Goal: Task Accomplishment & Management: Use online tool/utility

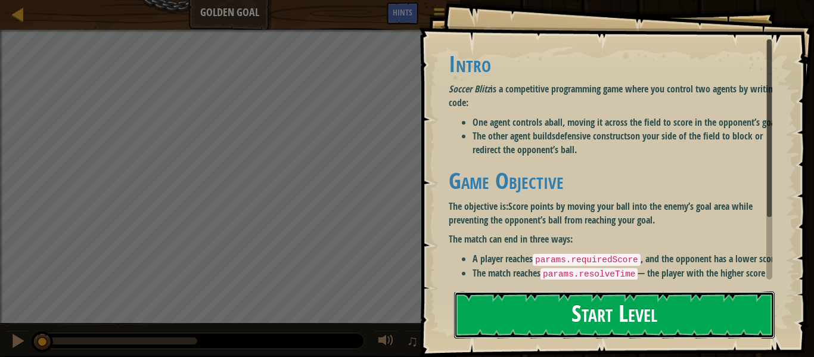
click at [565, 330] on button "Start Level" at bounding box center [614, 314] width 321 height 47
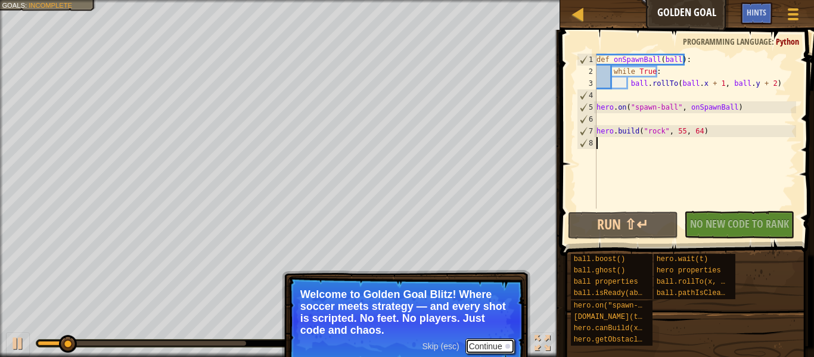
click at [476, 341] on button "Continue" at bounding box center [489, 345] width 49 height 15
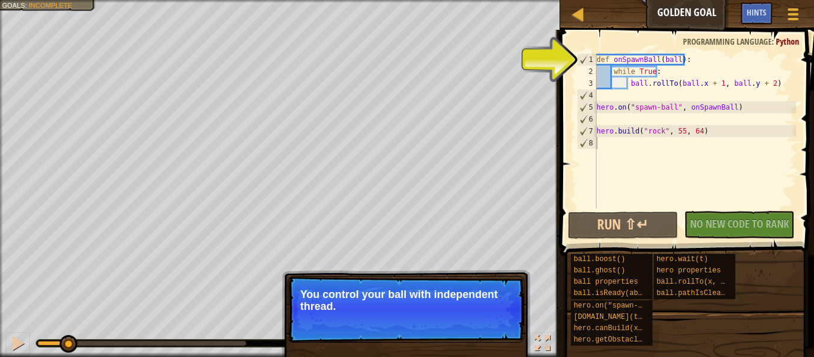
click at [522, 324] on p "Skip (esc) Continue You control your ball with independent thread." at bounding box center [406, 309] width 237 height 67
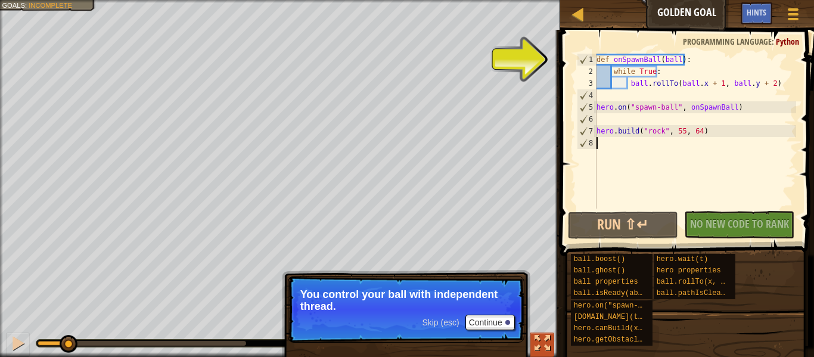
click at [542, 353] on button at bounding box center [542, 345] width 24 height 24
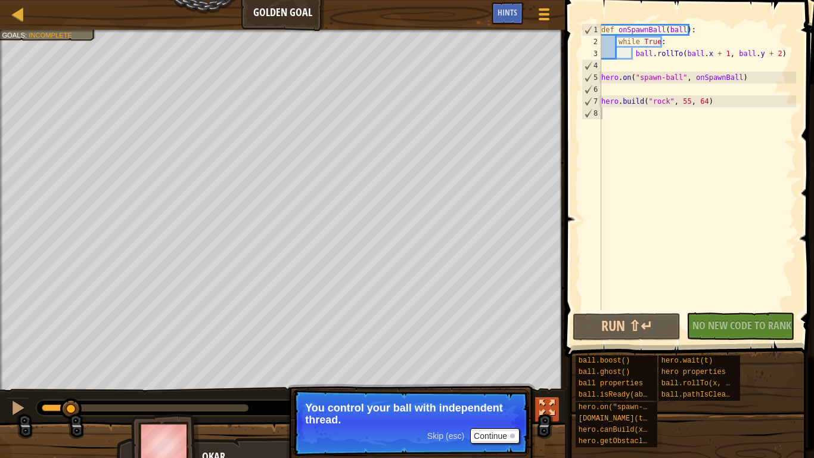
click at [538, 356] on button at bounding box center [547, 409] width 24 height 24
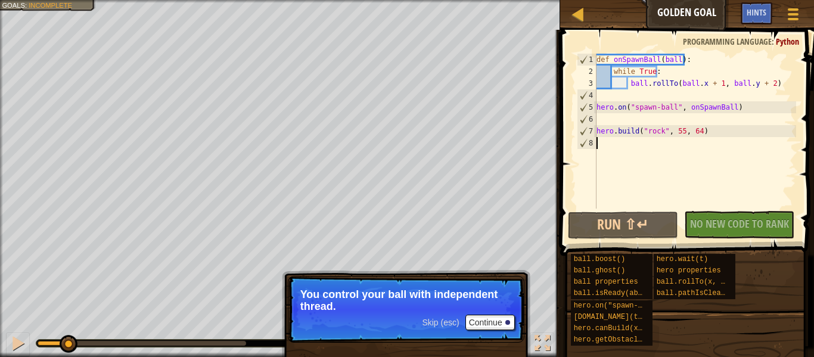
click at [533, 343] on button at bounding box center [542, 345] width 24 height 24
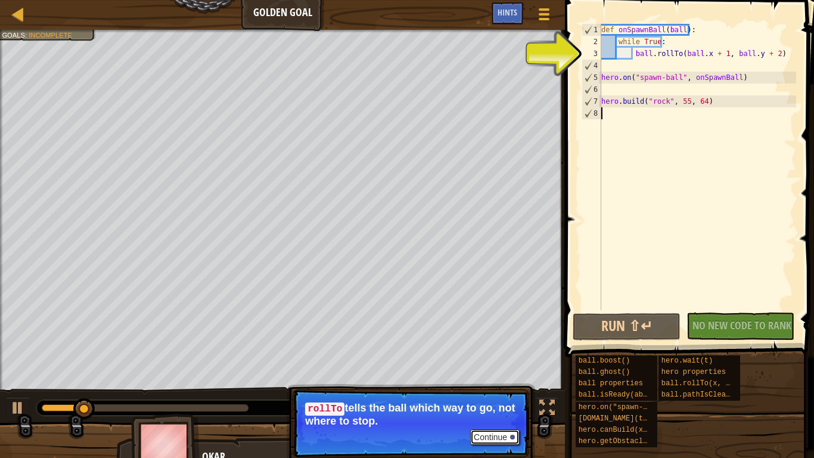
click at [479, 356] on button "Continue" at bounding box center [494, 436] width 49 height 15
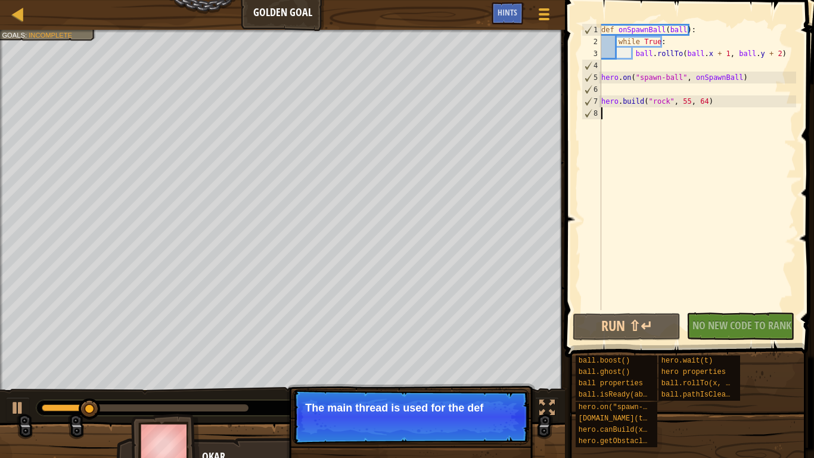
click at [477, 356] on p "Continue The main thread is used for the def" at bounding box center [411, 416] width 237 height 55
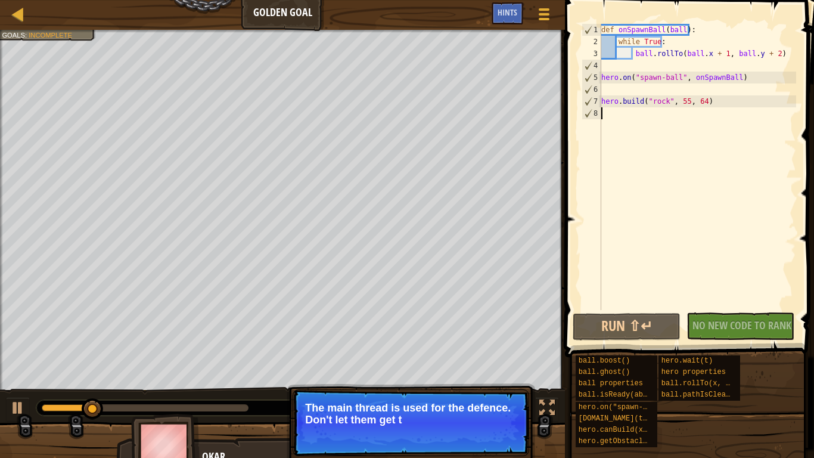
click at [479, 356] on p "Continue The main thread is used for the defence. Don't let them get t" at bounding box center [411, 422] width 237 height 67
click at [0, 0] on button "Continue" at bounding box center [0, 0] width 0 height 0
click at [490, 356] on button "Continue" at bounding box center [494, 435] width 49 height 15
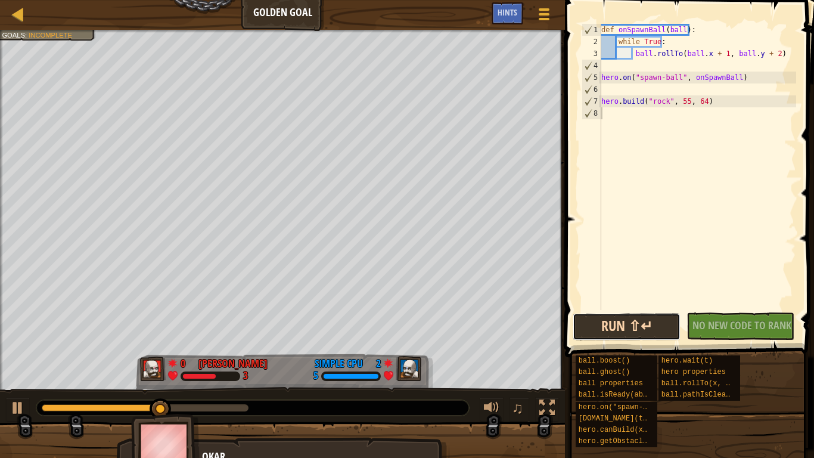
click at [632, 326] on button "Run ⇧↵" at bounding box center [627, 326] width 108 height 27
click at [18, 17] on div at bounding box center [18, 14] width 15 height 15
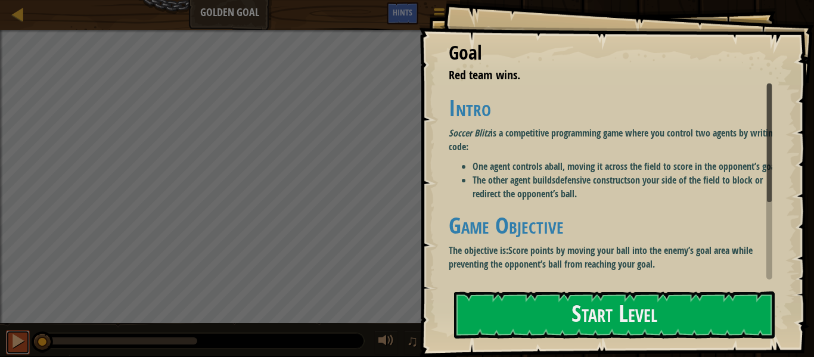
click at [18, 337] on div at bounding box center [17, 340] width 15 height 15
click at [21, 13] on div at bounding box center [18, 14] width 15 height 15
